Goal: Communication & Community: Answer question/provide support

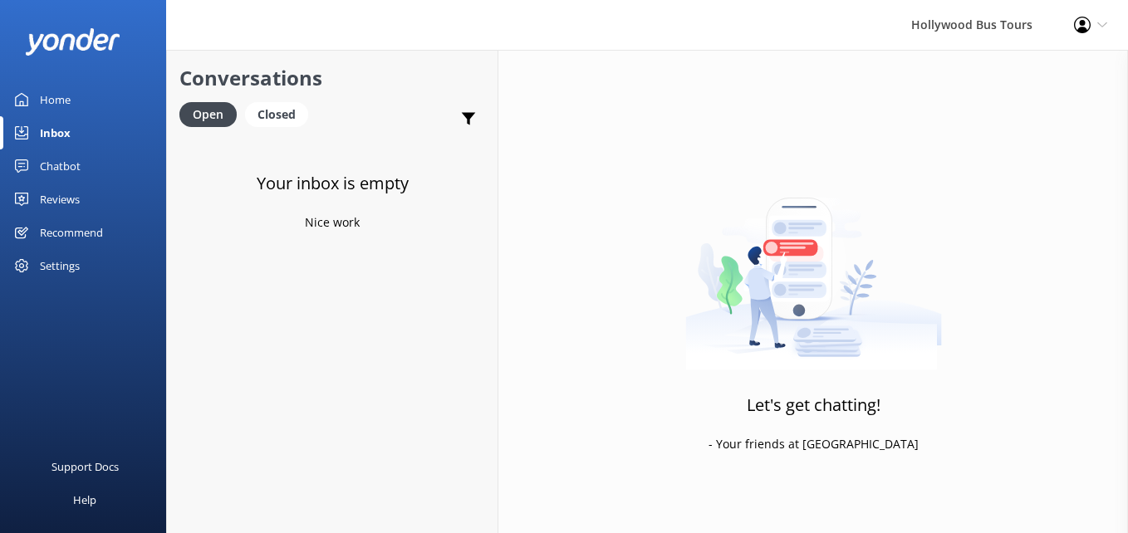
click at [44, 136] on div "Inbox" at bounding box center [55, 132] width 31 height 33
click at [261, 193] on link "Website Visitor Bot: We have two departure locations: - [STREET_ADDRESS]. Pleas…" at bounding box center [332, 168] width 331 height 62
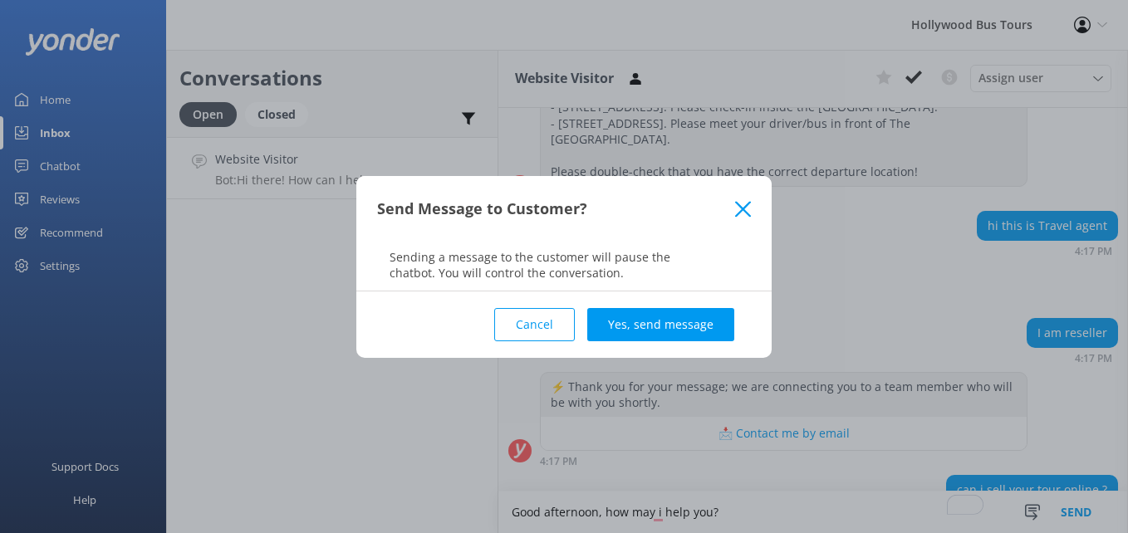
scroll to position [322, 0]
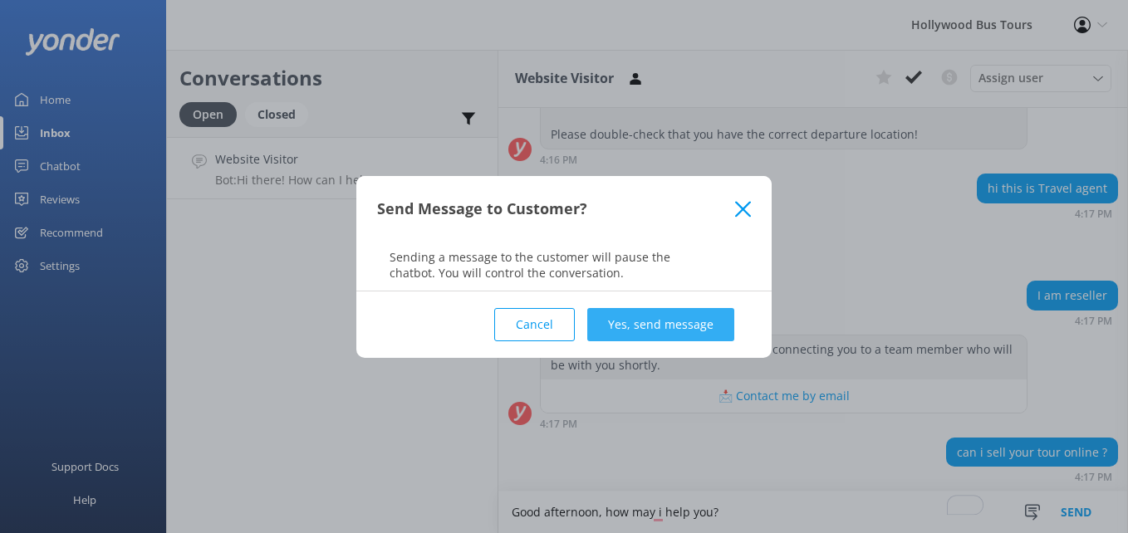
type textarea "Good afternoon, how may i help you?"
click at [712, 317] on button "Yes, send message" at bounding box center [660, 324] width 147 height 33
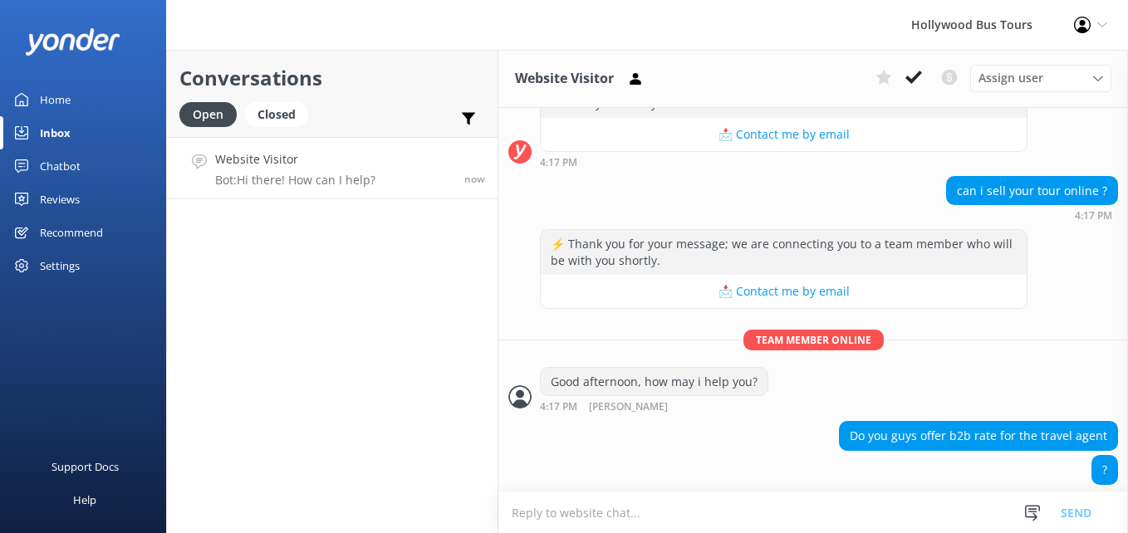
scroll to position [601, 0]
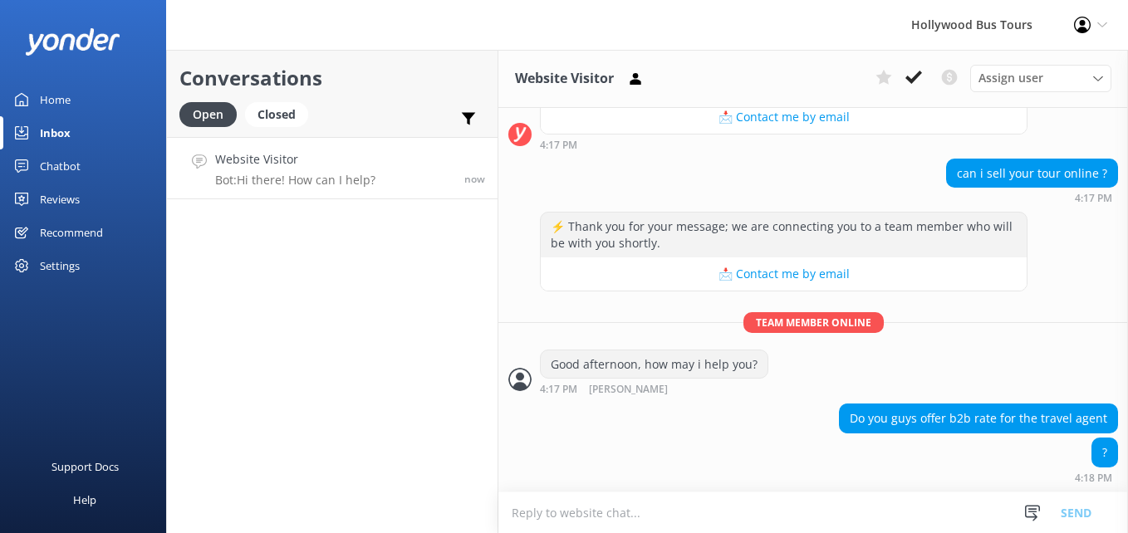
click at [524, 517] on textarea "To enrich screen reader interactions, please activate Accessibility in Grammarl…" at bounding box center [814, 513] width 630 height 41
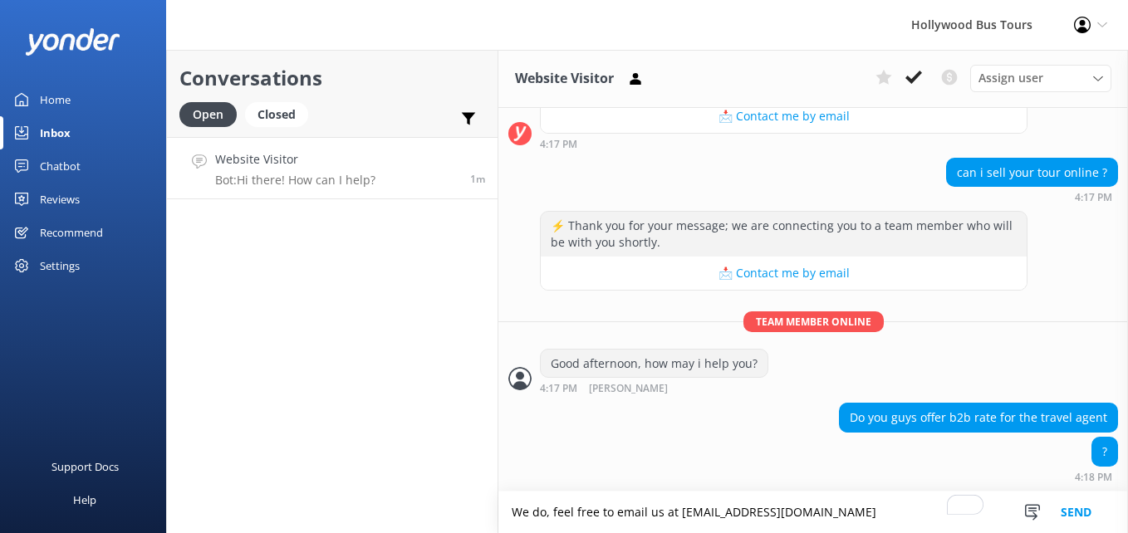
type textarea "We do, feel free to email us at [EMAIL_ADDRESS][DOMAIN_NAME]"
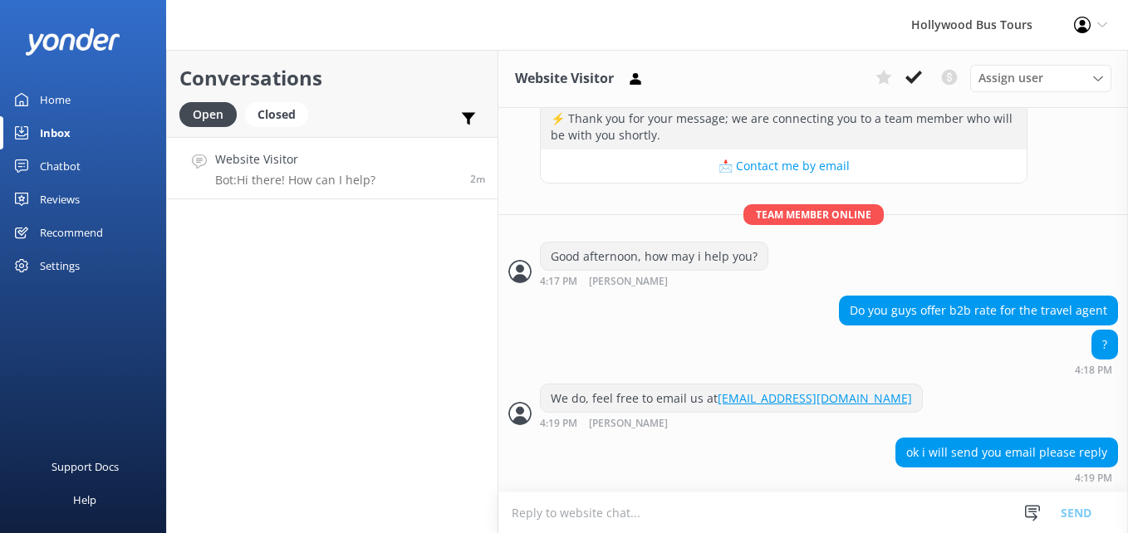
scroll to position [743, 0]
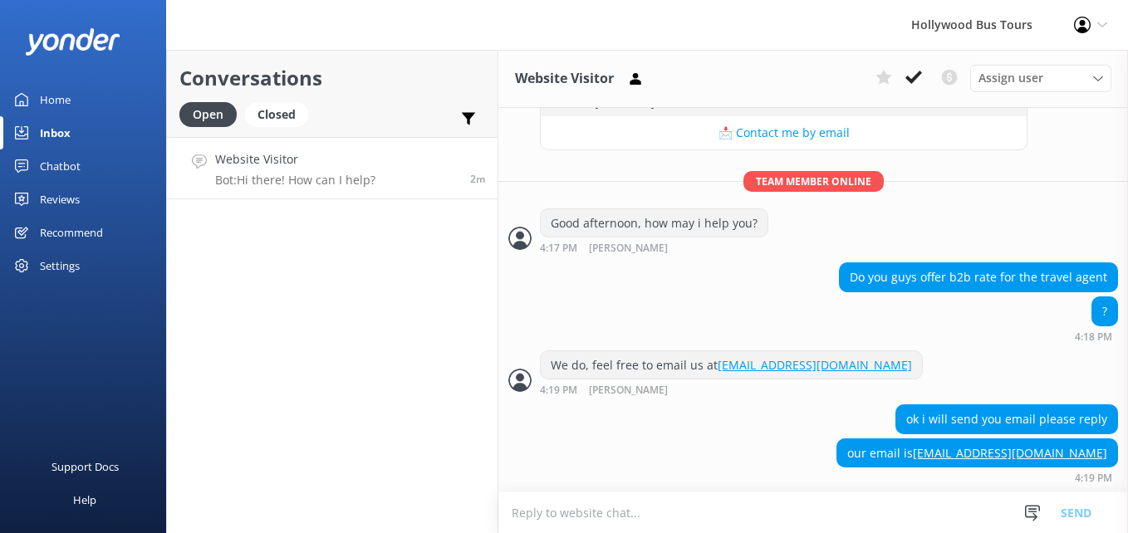
click at [543, 510] on textarea "To enrich screen reader interactions, please activate Accessibility in Grammarl…" at bounding box center [814, 513] width 630 height 41
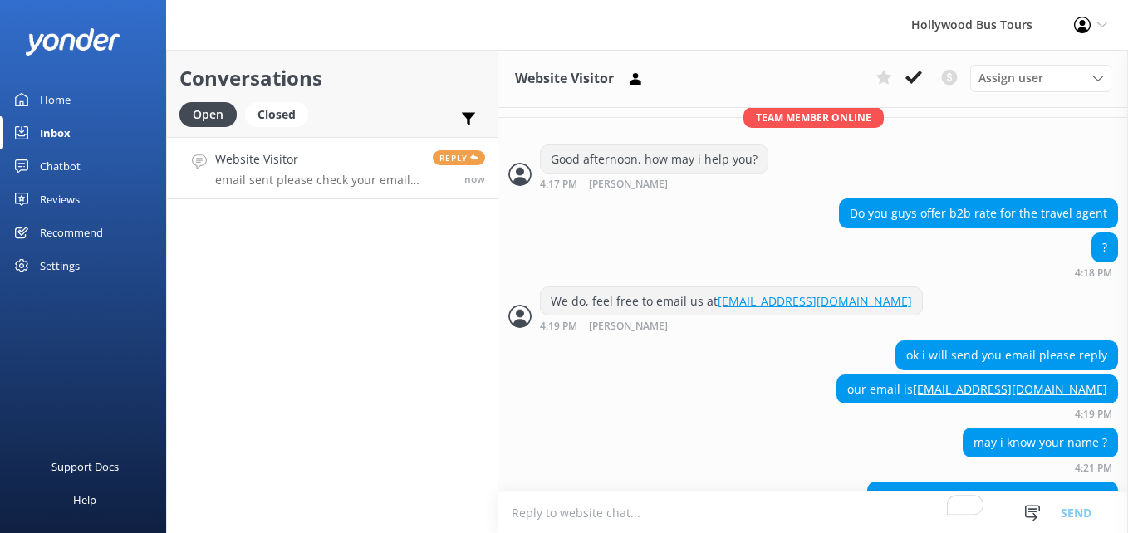
scroll to position [850, 0]
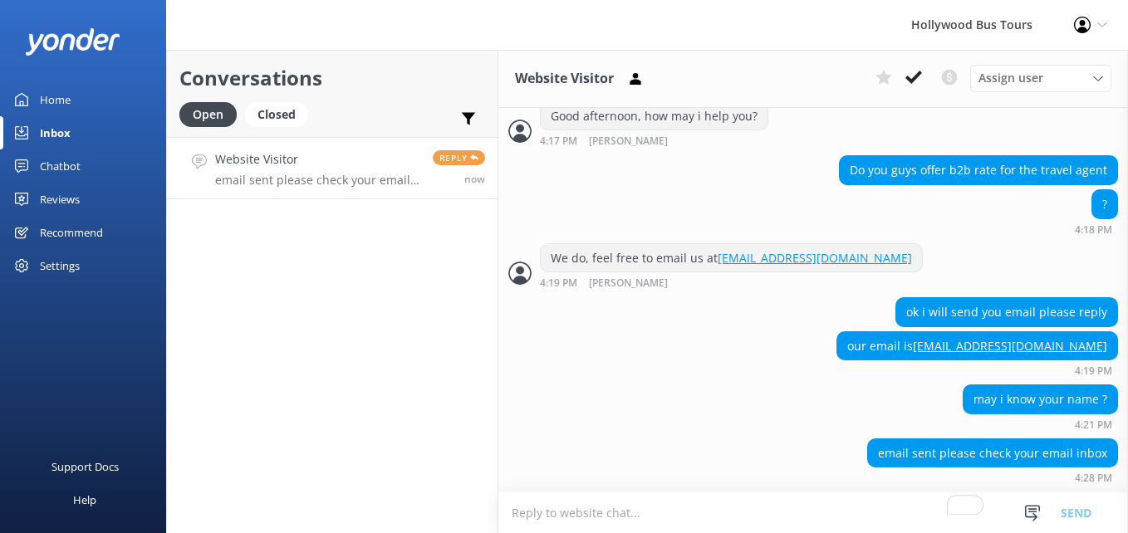
click at [632, 519] on textarea "To enrich screen reader interactions, please activate Accessibility in Grammarl…" at bounding box center [814, 513] width 630 height 41
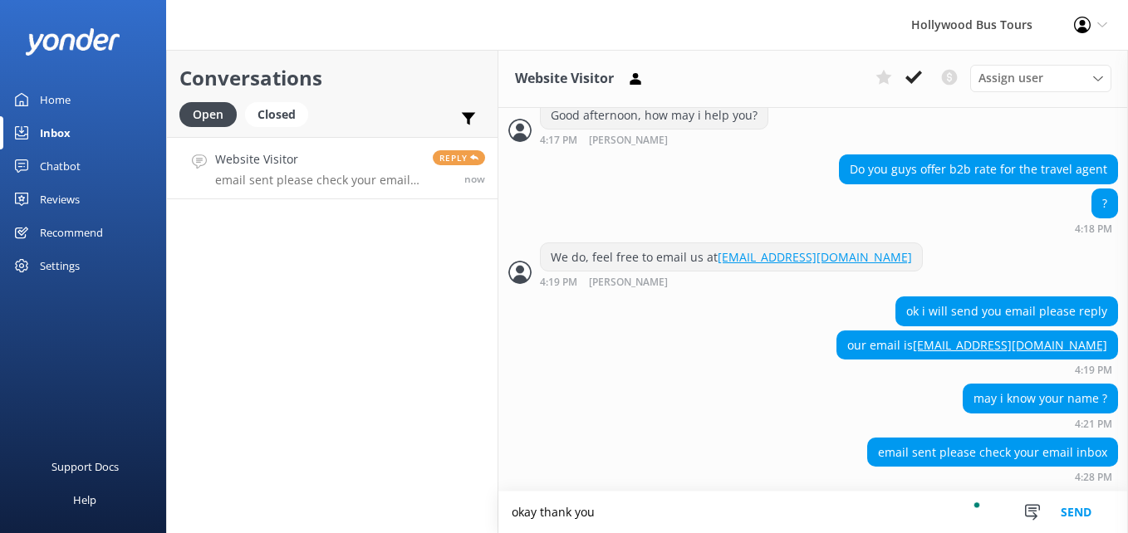
type textarea "okay thank you"
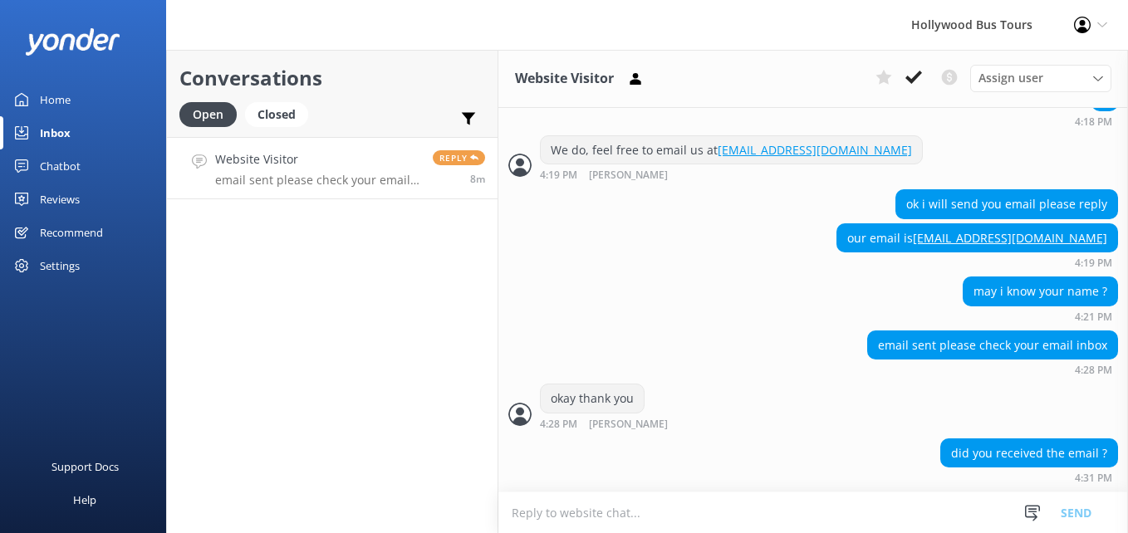
scroll to position [958, 0]
click at [912, 76] on icon at bounding box center [914, 77] width 17 height 17
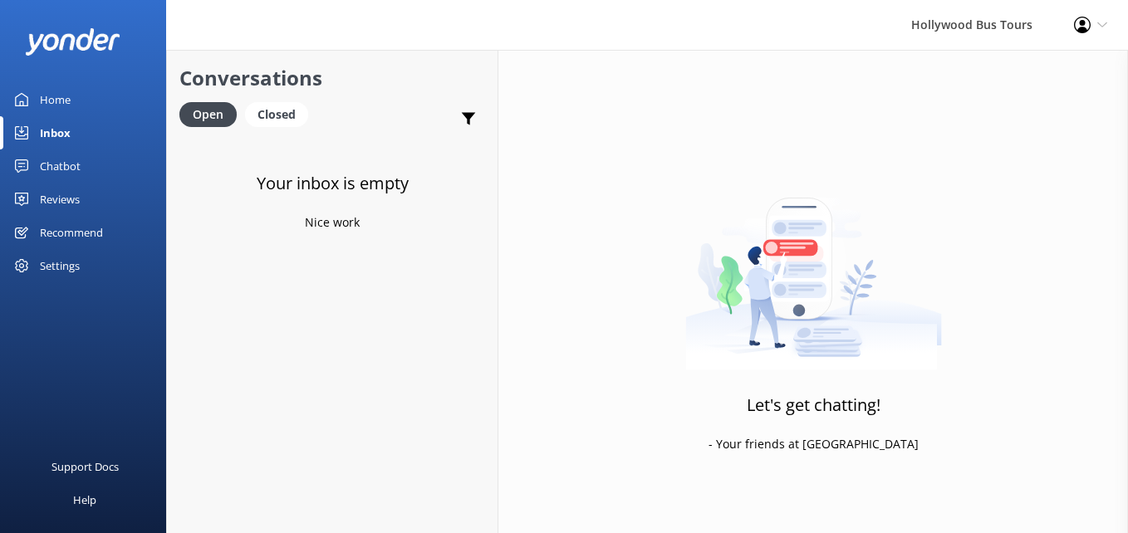
click at [65, 130] on div "Inbox" at bounding box center [55, 132] width 31 height 33
click at [51, 140] on div "Inbox" at bounding box center [55, 132] width 31 height 33
click at [78, 132] on link "Inbox" at bounding box center [83, 132] width 166 height 33
click at [42, 101] on div "Home" at bounding box center [55, 99] width 31 height 33
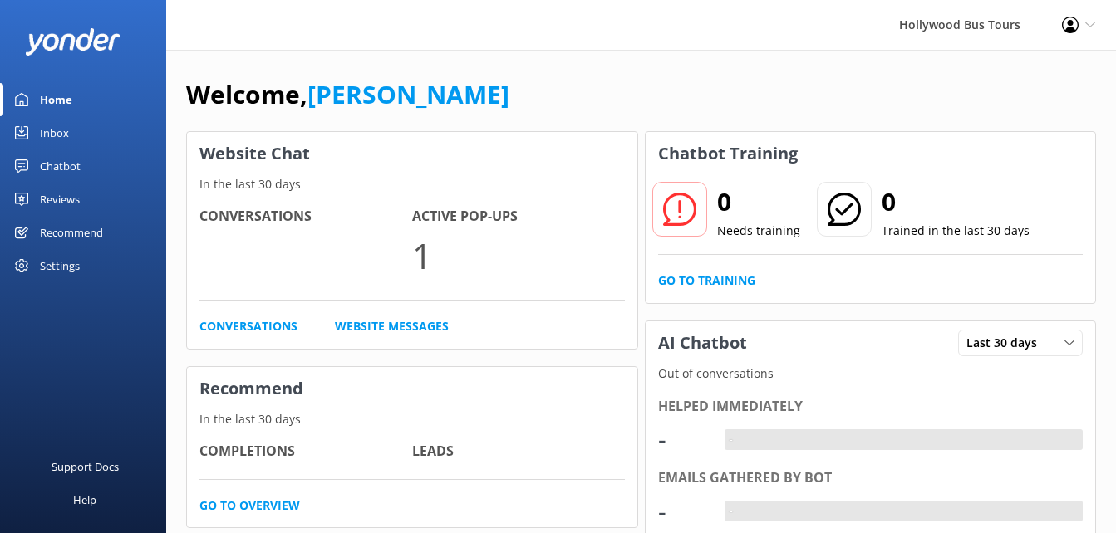
click at [40, 104] on div "Home" at bounding box center [56, 99] width 32 height 33
click at [37, 101] on link "Home" at bounding box center [83, 99] width 166 height 33
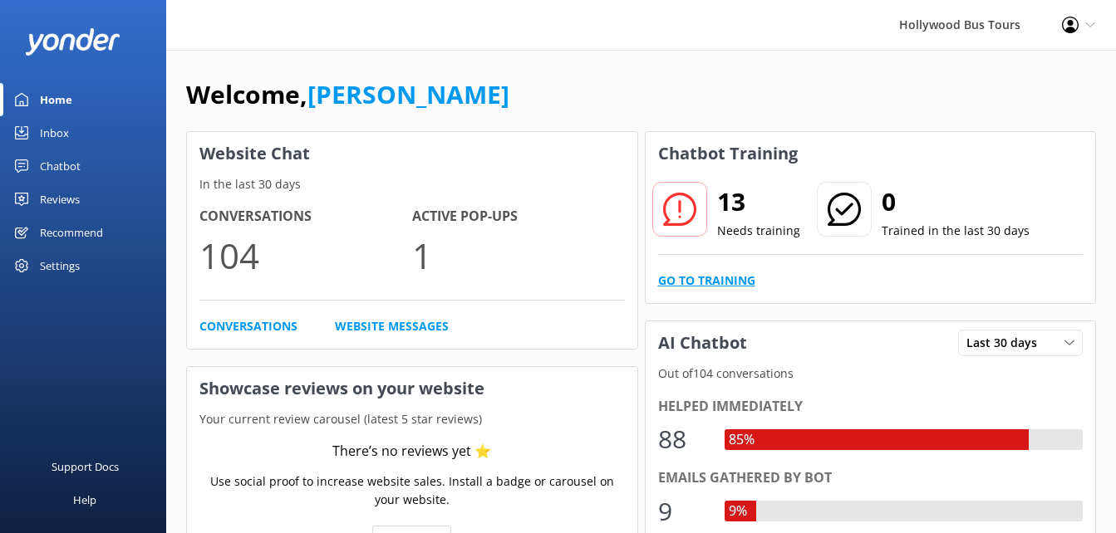
click at [727, 286] on link "Go to Training" at bounding box center [706, 281] width 97 height 18
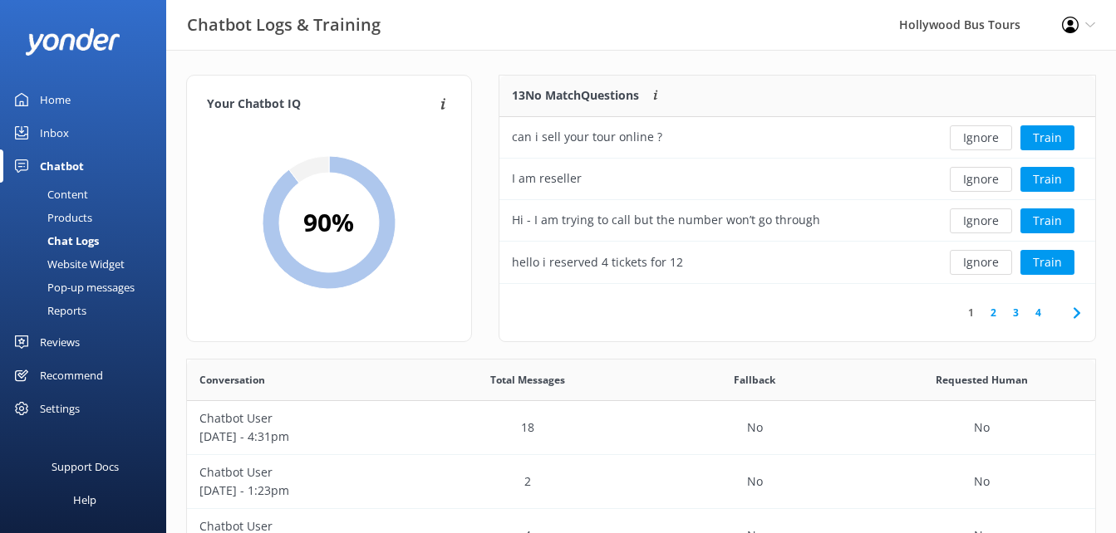
scroll to position [196, 584]
click at [980, 130] on button "Ignore" at bounding box center [981, 137] width 62 height 25
click at [988, 140] on button "Ignore" at bounding box center [981, 137] width 62 height 25
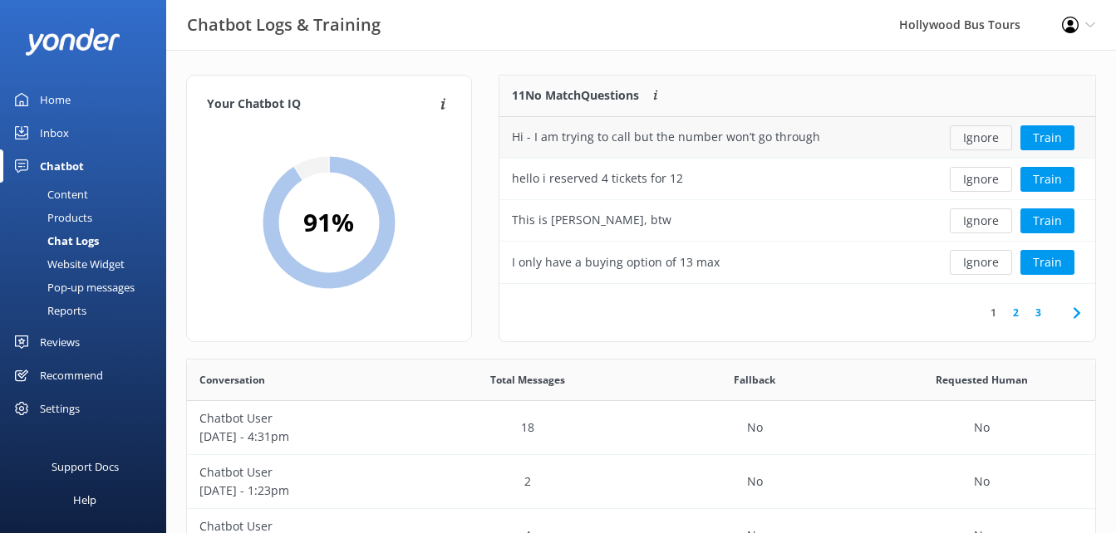
click at [990, 144] on button "Ignore" at bounding box center [981, 137] width 62 height 25
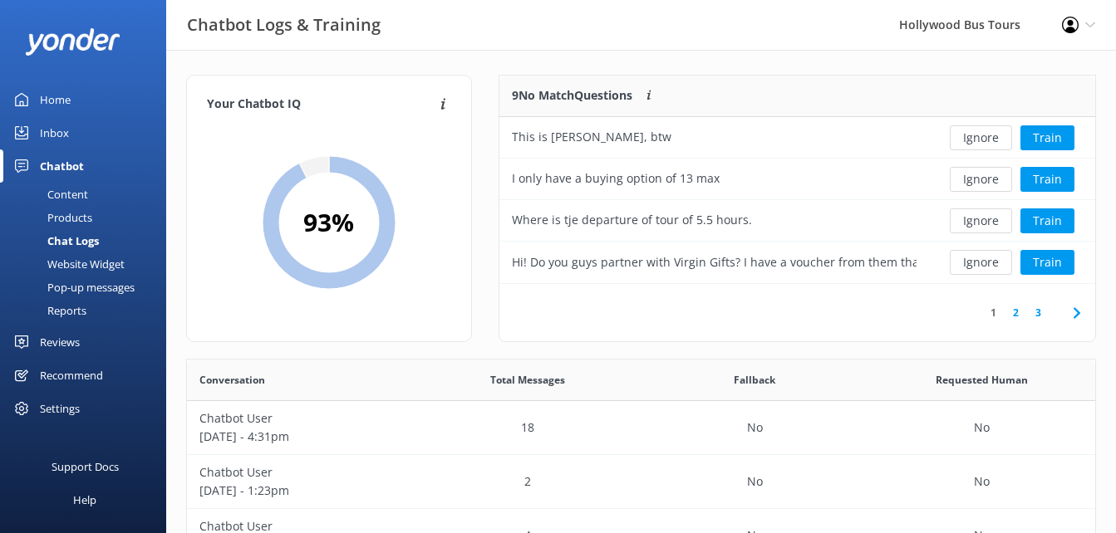
click at [990, 144] on button "Ignore" at bounding box center [981, 137] width 62 height 25
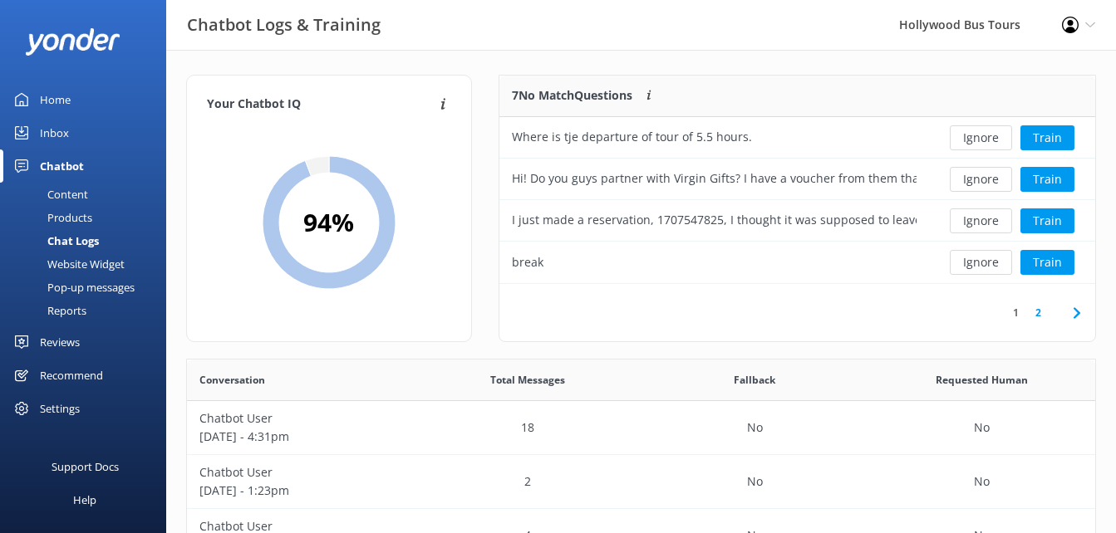
click at [990, 144] on button "Ignore" at bounding box center [981, 137] width 62 height 25
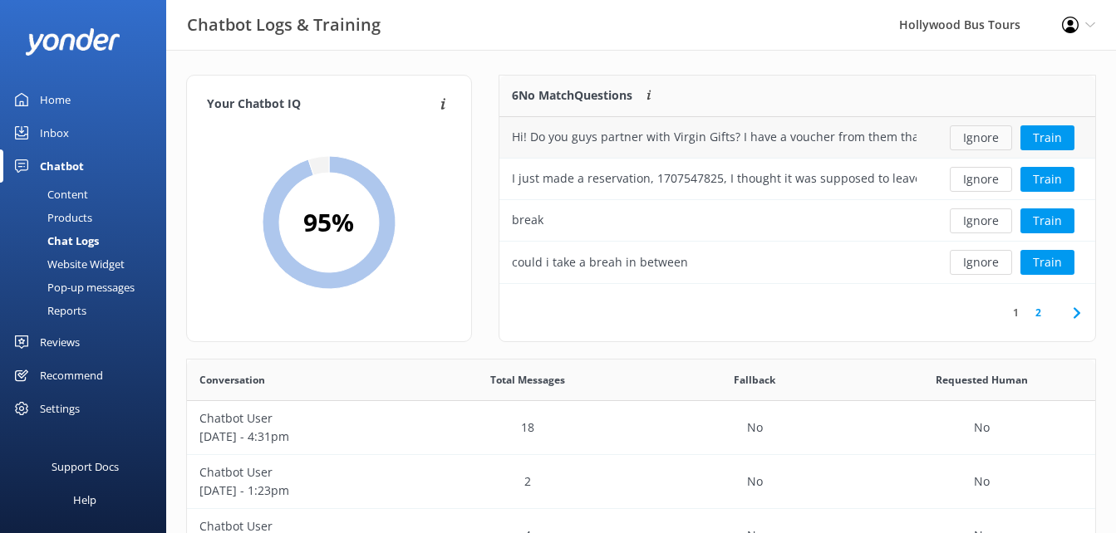
click at [986, 136] on button "Ignore" at bounding box center [981, 137] width 62 height 25
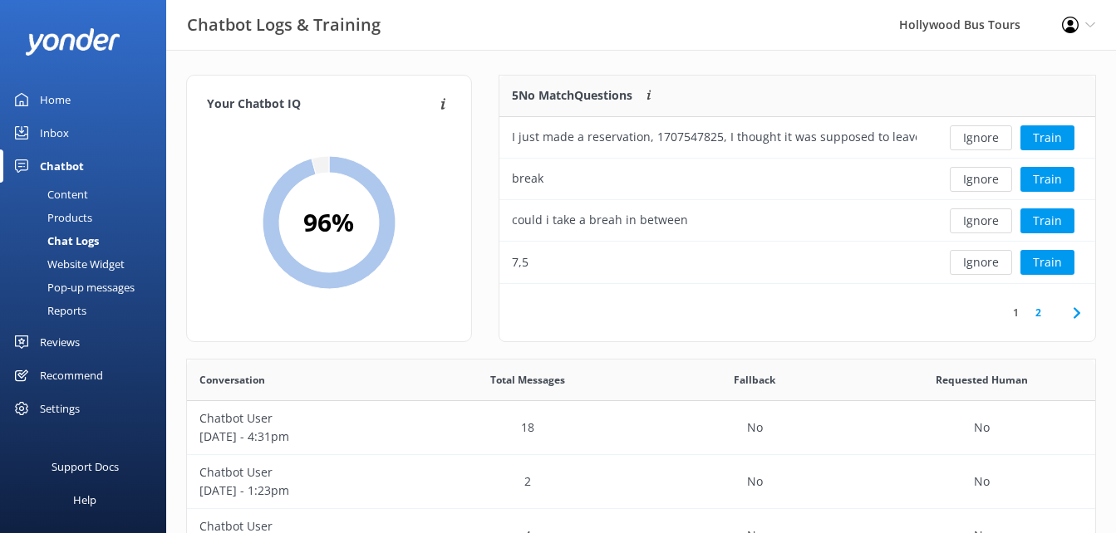
click at [986, 136] on button "Ignore" at bounding box center [981, 137] width 62 height 25
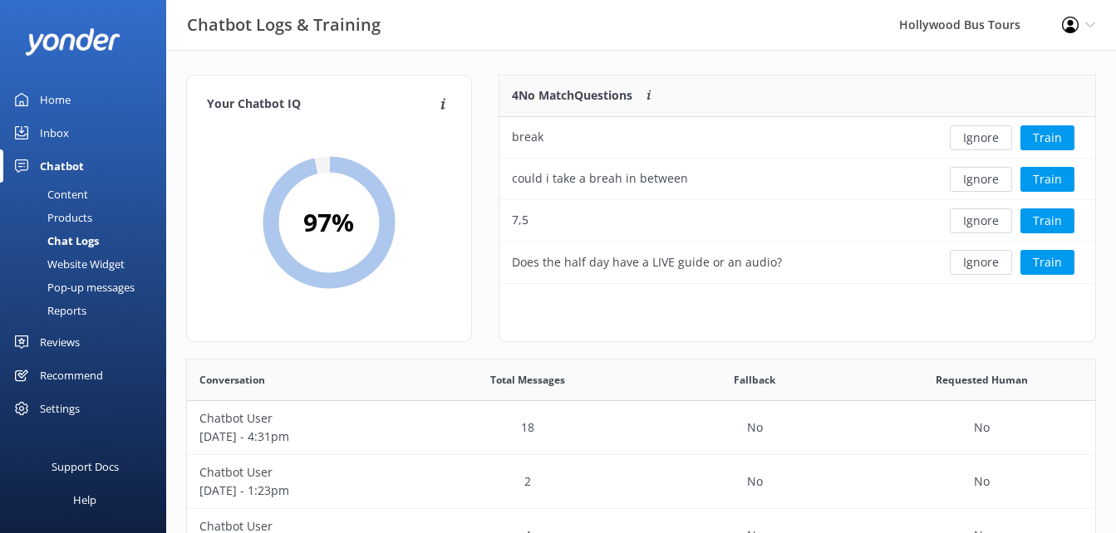
click at [986, 136] on button "Ignore" at bounding box center [981, 137] width 62 height 25
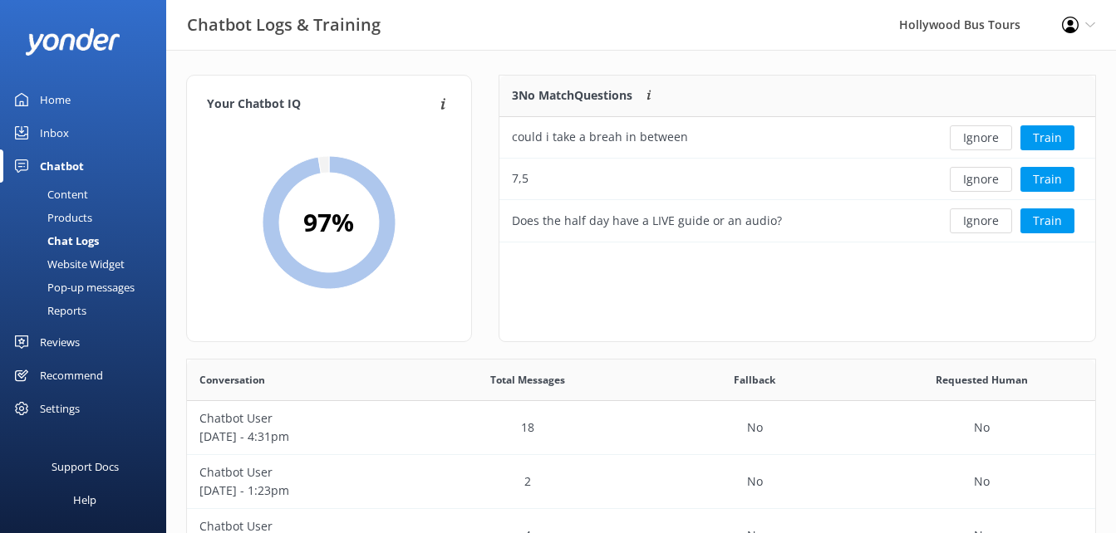
scroll to position [155, 584]
click at [986, 136] on button "Ignore" at bounding box center [981, 137] width 62 height 25
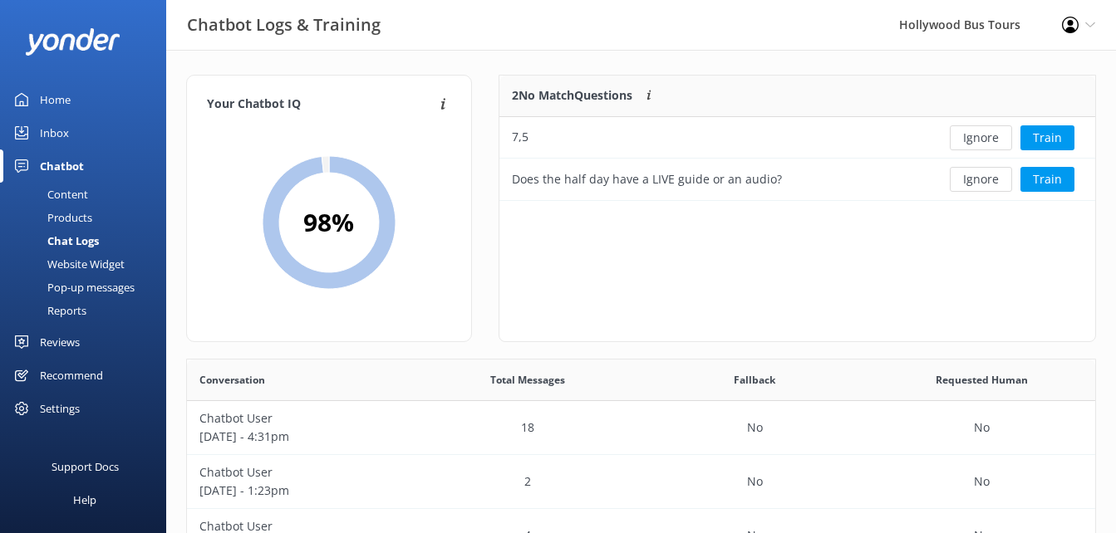
scroll to position [113, 584]
click at [986, 136] on button "Ignore" at bounding box center [981, 137] width 62 height 25
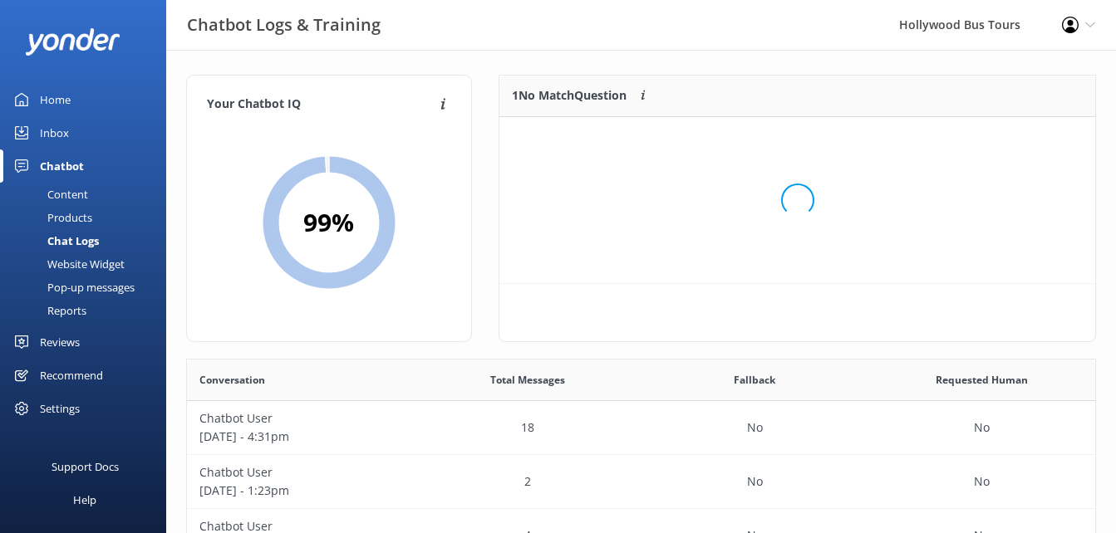
scroll to position [71, 584]
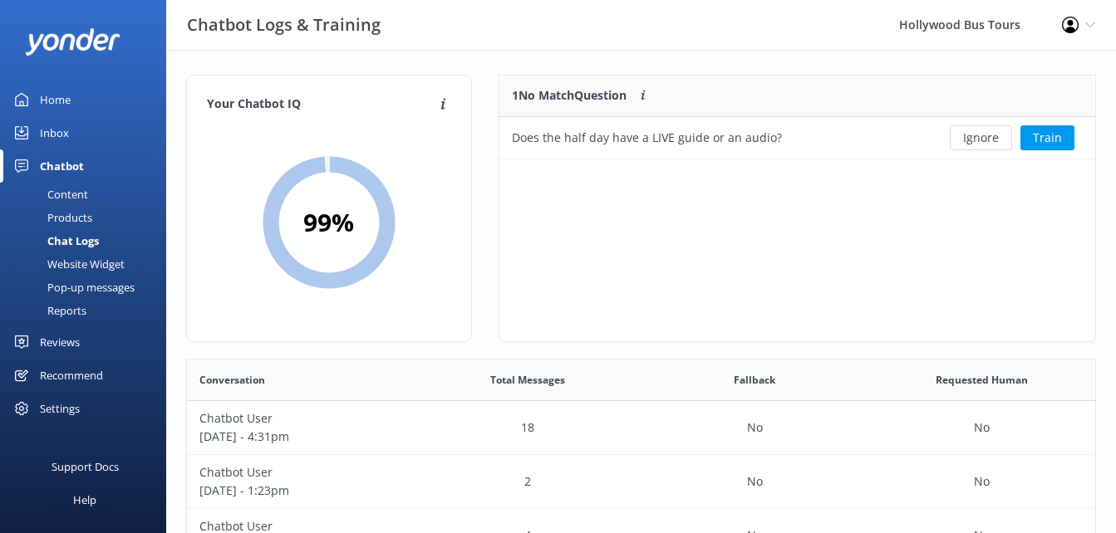
click at [986, 136] on button "Ignore" at bounding box center [981, 137] width 62 height 25
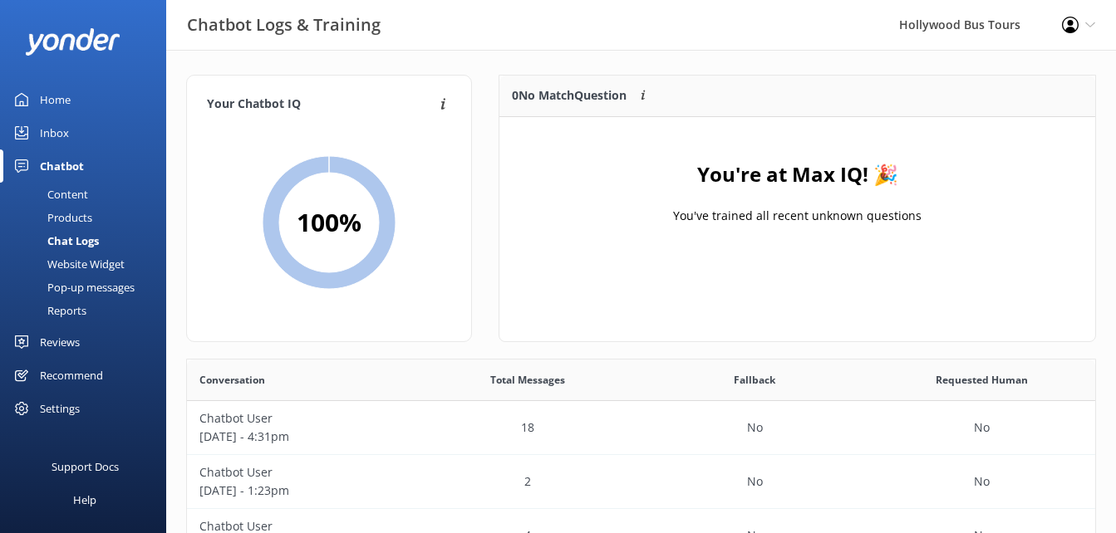
click at [86, 292] on div "Pop-up messages" at bounding box center [72, 287] width 125 height 23
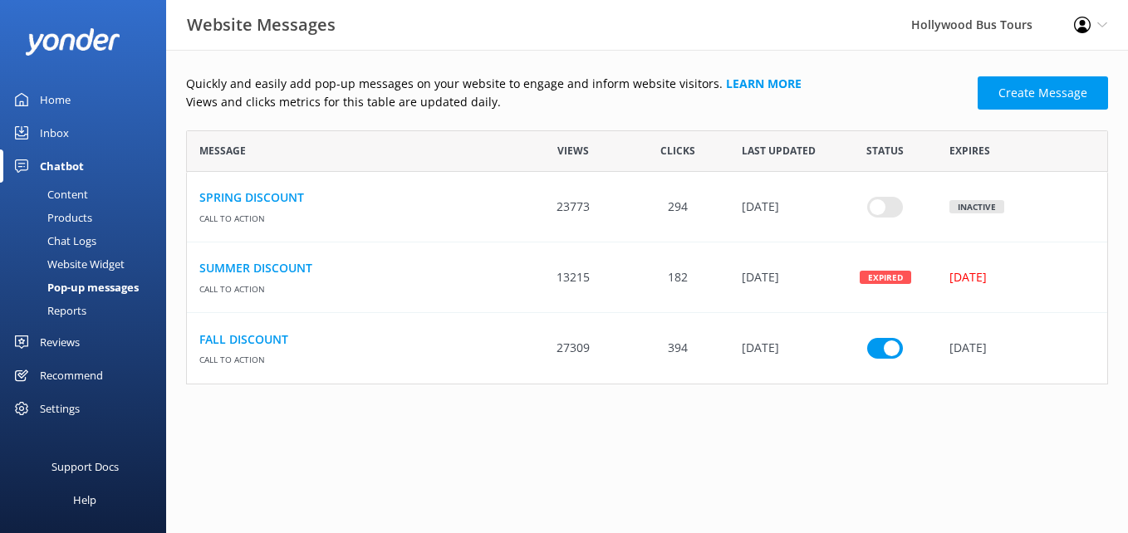
scroll to position [13, 13]
click at [40, 147] on div "Inbox" at bounding box center [54, 132] width 29 height 33
